Goal: Transaction & Acquisition: Purchase product/service

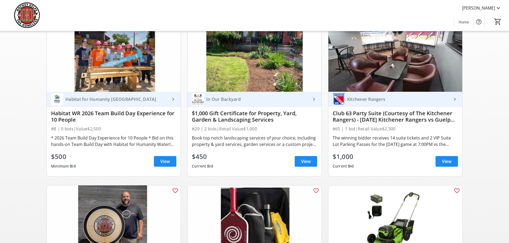
scroll to position [80, 0]
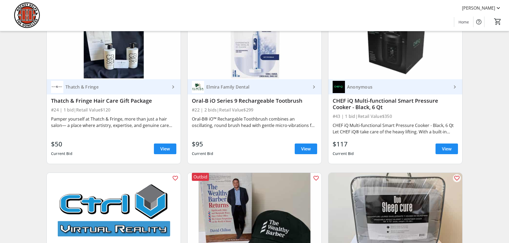
scroll to position [2109, 0]
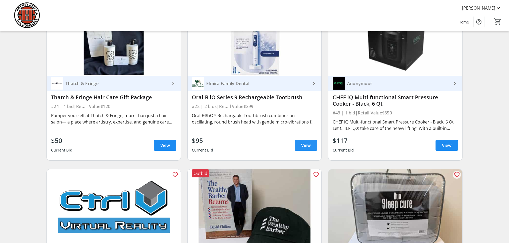
click at [305, 142] on span "View" at bounding box center [306, 145] width 10 height 6
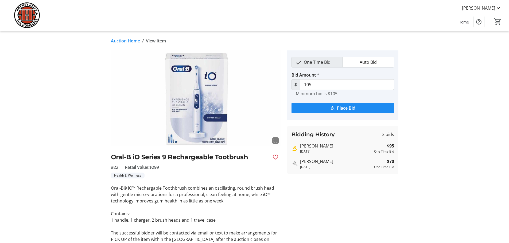
click at [122, 37] on div "Auction Home / View Item fullscreen Oral-B iO Series 9 Rechargeable Tootbrush #…" at bounding box center [254, 164] width 352 height 267
click at [123, 40] on link "Auction Home" at bounding box center [125, 41] width 29 height 6
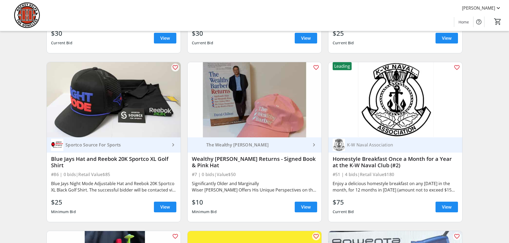
scroll to position [2696, 0]
